Goal: Task Accomplishment & Management: Manage account settings

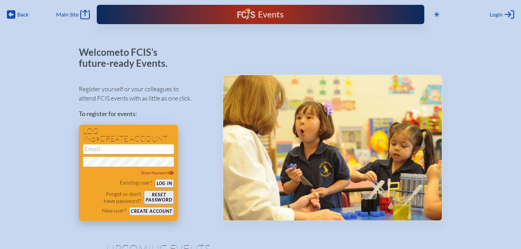
type input "[EMAIL_ADDRESS][DOMAIN_NAME]"
click at [167, 183] on button "Log in" at bounding box center [164, 183] width 19 height 9
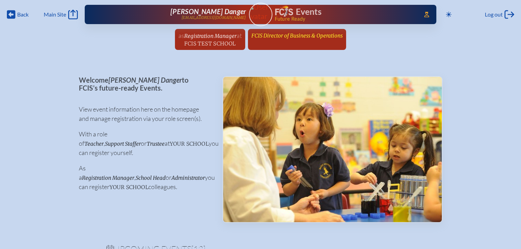
click at [293, 37] on span "FCIS Director of Business & Operations" at bounding box center [296, 35] width 91 height 7
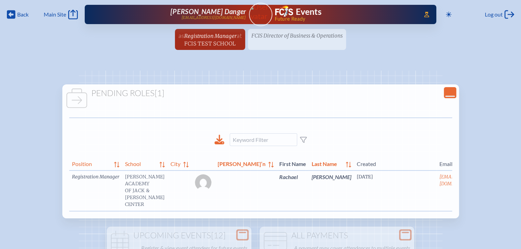
scroll to position [0, 29]
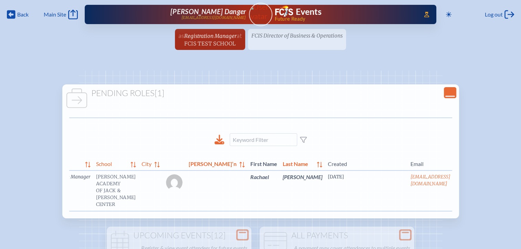
click at [455, 188] on link "edit Person’s Details" at bounding box center [466, 187] width 23 height 22
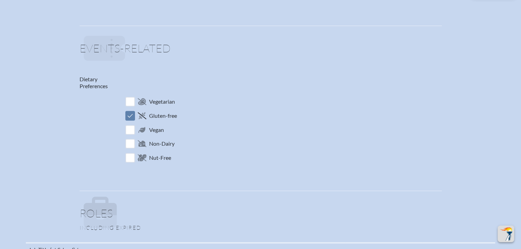
scroll to position [344, 0]
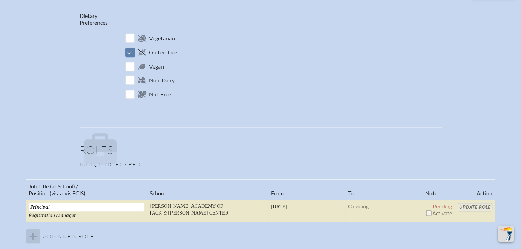
click at [428, 211] on input "checkbox" at bounding box center [429, 213] width 6 height 6
checkbox input "true"
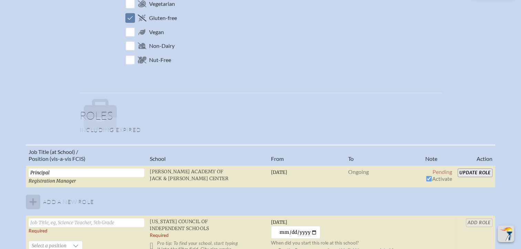
click at [471, 171] on input "Update Role" at bounding box center [474, 172] width 35 height 9
